Goal: Task Accomplishment & Management: Manage account settings

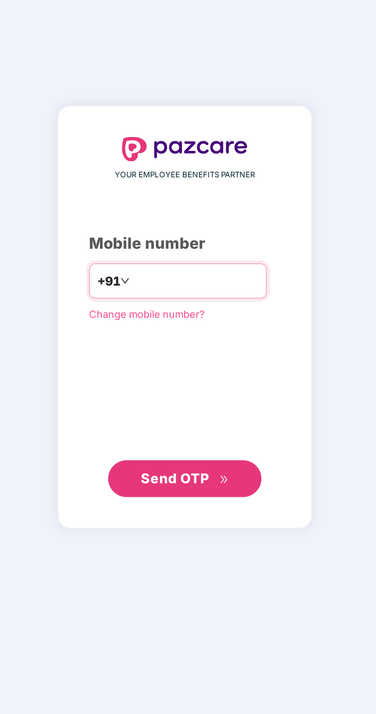
click at [181, 359] on input "number" at bounding box center [193, 353] width 63 height 12
type input "**********"
click at [202, 457] on span "Send OTP" at bounding box center [188, 451] width 44 height 11
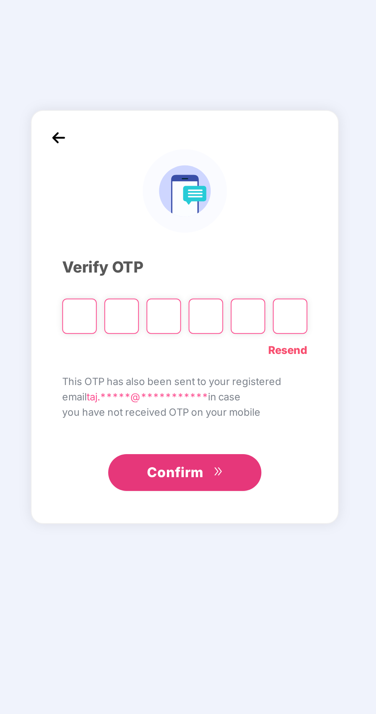
scroll to position [2, 0]
paste input "*"
type input "*"
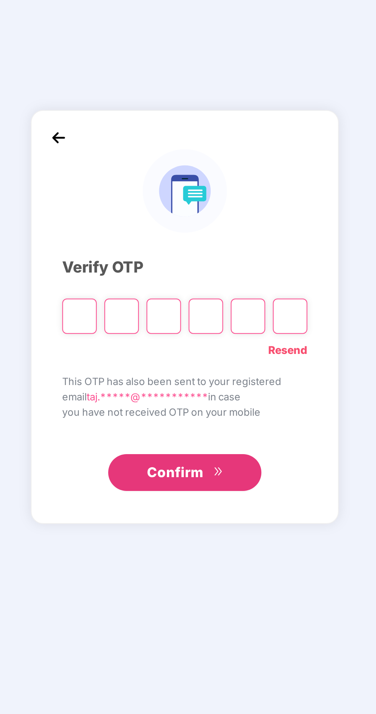
type input "*"
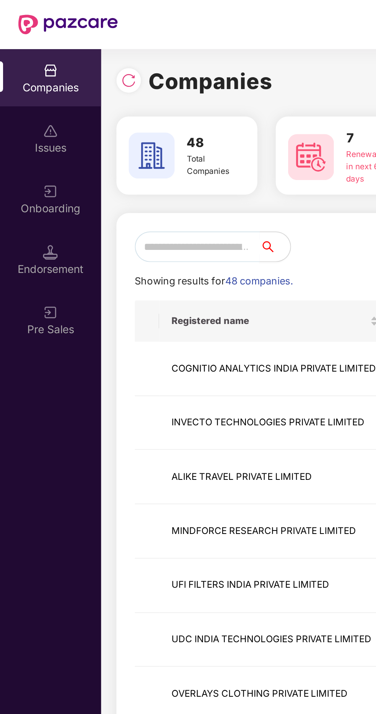
click at [108, 125] on input "text" at bounding box center [99, 123] width 63 height 15
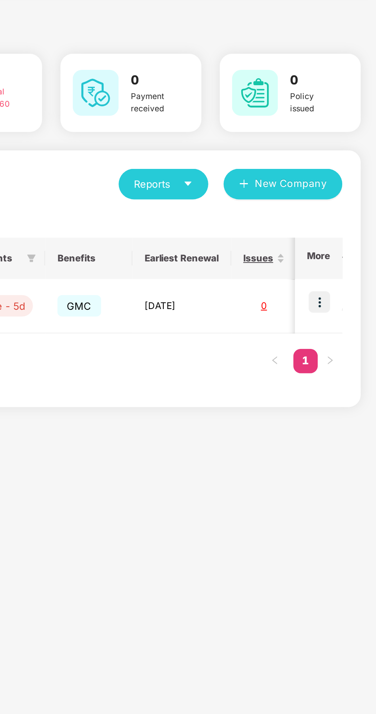
scroll to position [0, 321]
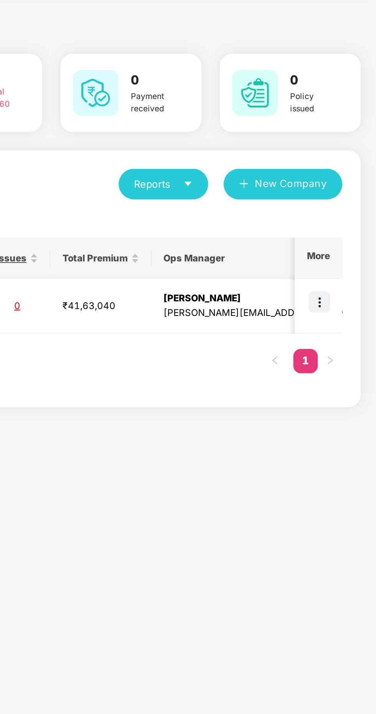
type input "***"
click at [351, 186] on img at bounding box center [347, 182] width 11 height 11
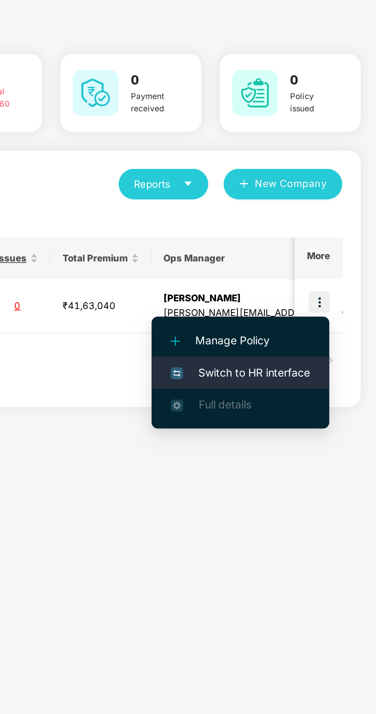
click at [309, 219] on span "Switch to HR interface" at bounding box center [308, 218] width 70 height 8
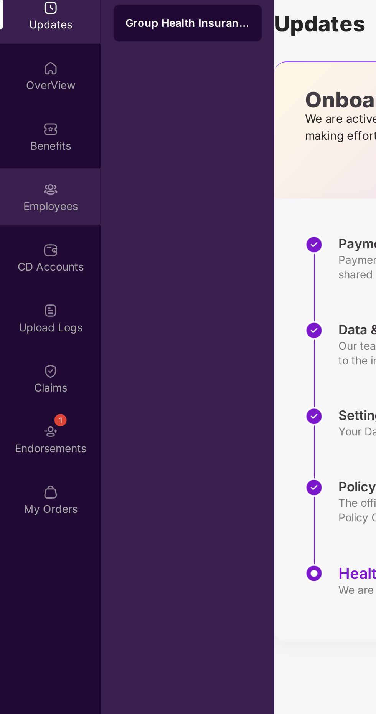
click at [29, 134] on div "Employees" at bounding box center [25, 135] width 51 height 8
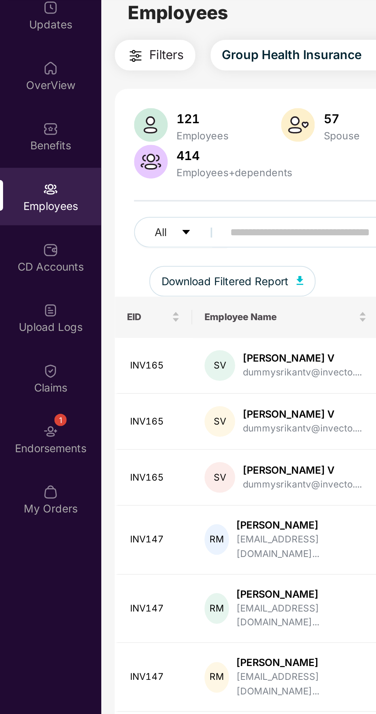
click at [128, 147] on input "text" at bounding box center [185, 148] width 138 height 12
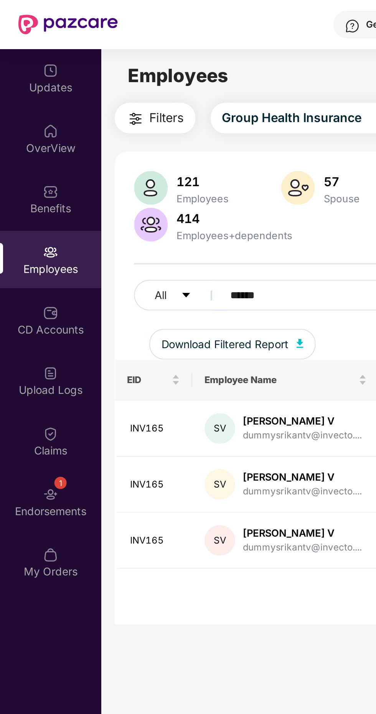
click at [78, 56] on span "Filters" at bounding box center [83, 59] width 17 height 10
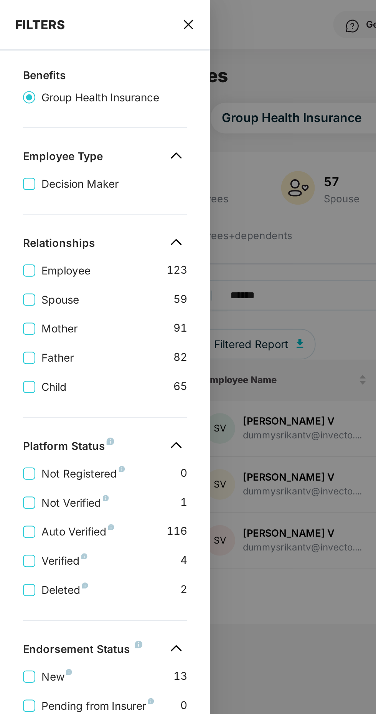
scroll to position [109, 0]
click at [28, 335] on span "New" at bounding box center [28, 339] width 21 height 8
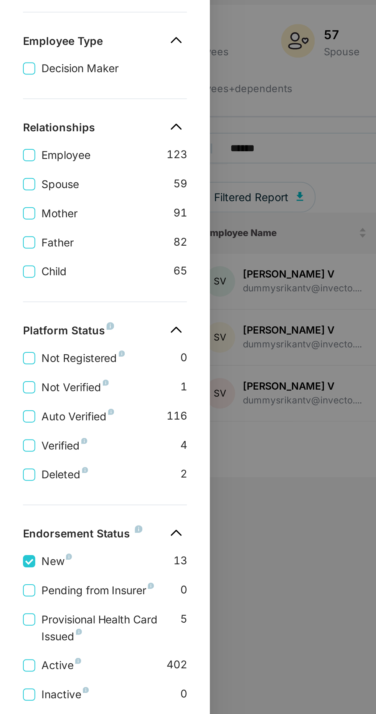
scroll to position [56, 0]
click at [46, 383] on span "Provisional Health Card Issued" at bounding box center [54, 388] width 73 height 17
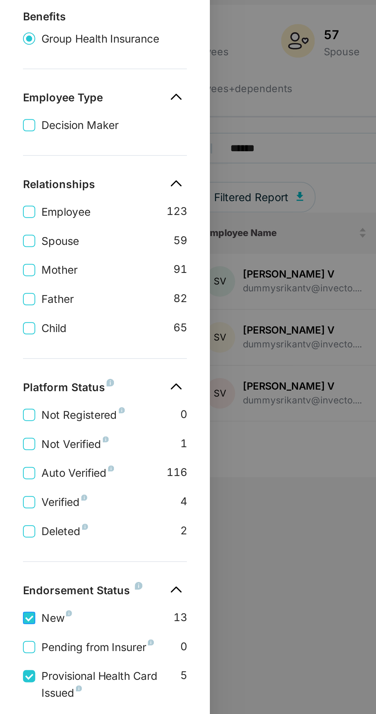
click at [26, 383] on span "New" at bounding box center [28, 383] width 21 height 8
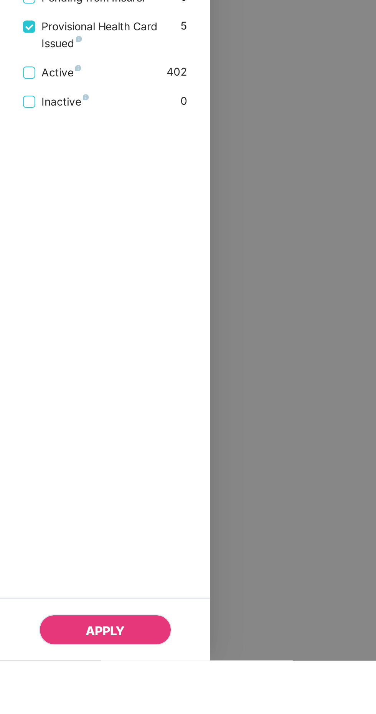
click at [60, 703] on span "APPLY" at bounding box center [53, 699] width 20 height 8
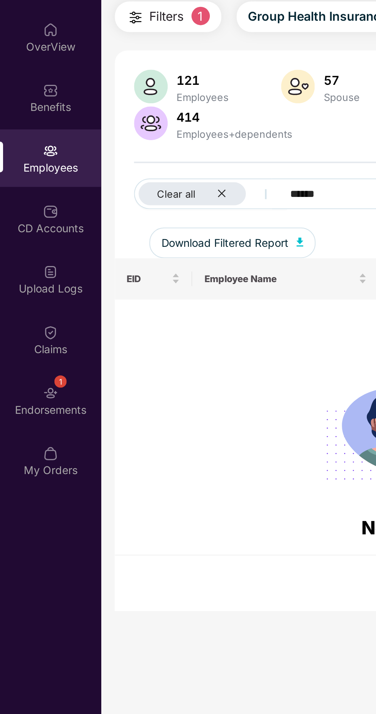
scroll to position [0, 0]
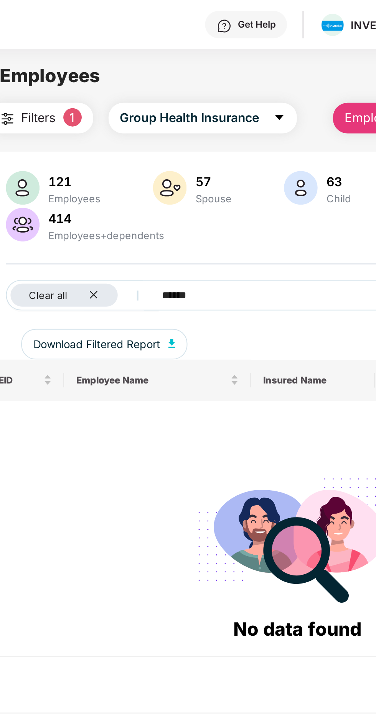
click at [183, 147] on input "******" at bounding box center [214, 148] width 138 height 12
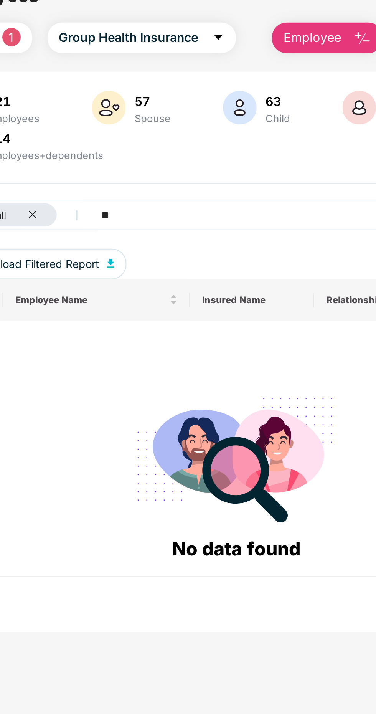
type input "*"
